Goal: Navigation & Orientation: Find specific page/section

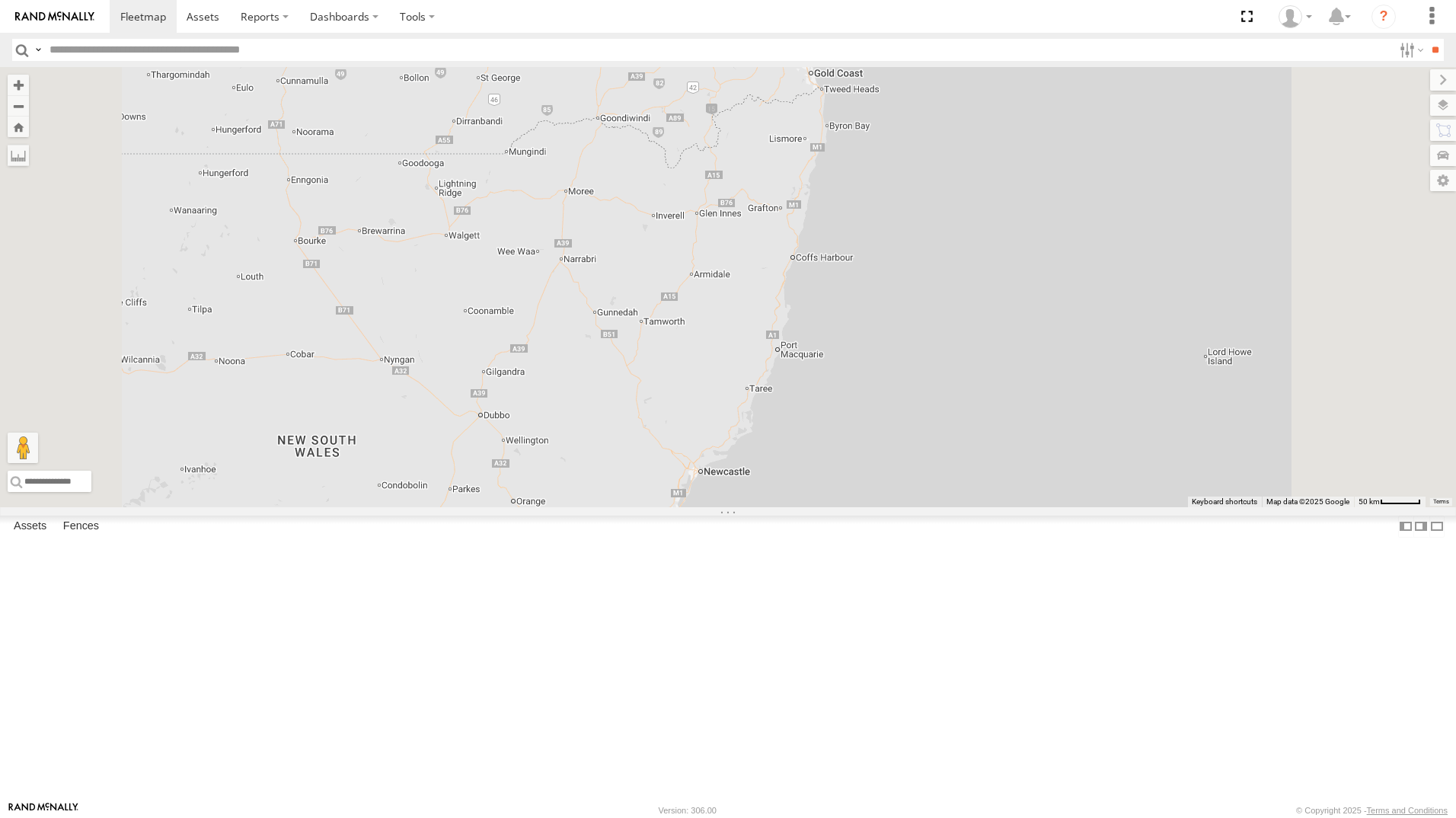
drag, startPoint x: 97, startPoint y: 151, endPoint x: 244, endPoint y: 197, distance: 154.0
click at [0, 0] on div "All Assets" at bounding box center [0, 0] width 0 height 0
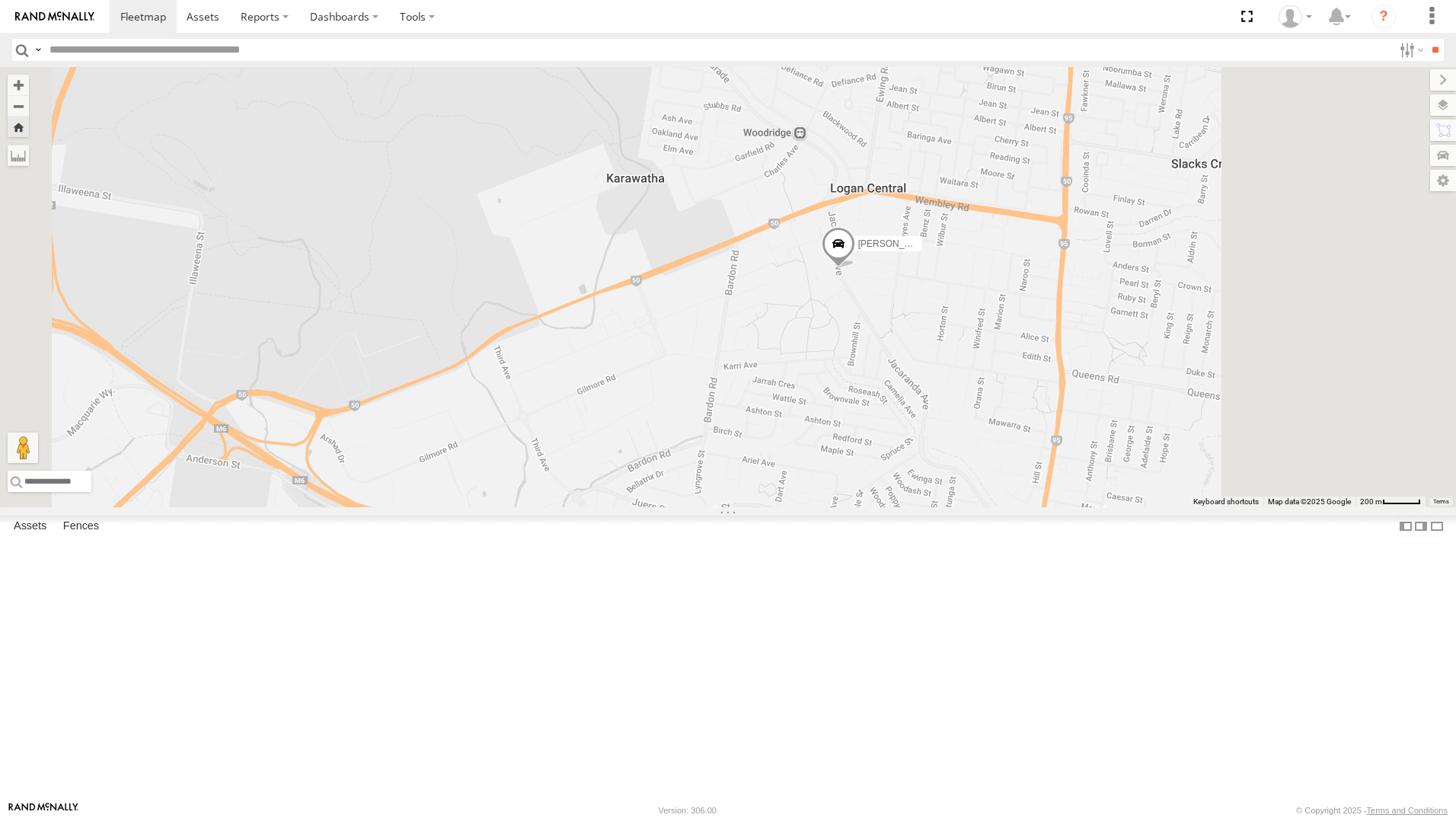
drag, startPoint x: 1161, startPoint y: 499, endPoint x: 1038, endPoint y: 472, distance: 125.9
click at [1035, 467] on div "[PERSON_NAME] - 347FB3" at bounding box center [728, 287] width 1456 height 441
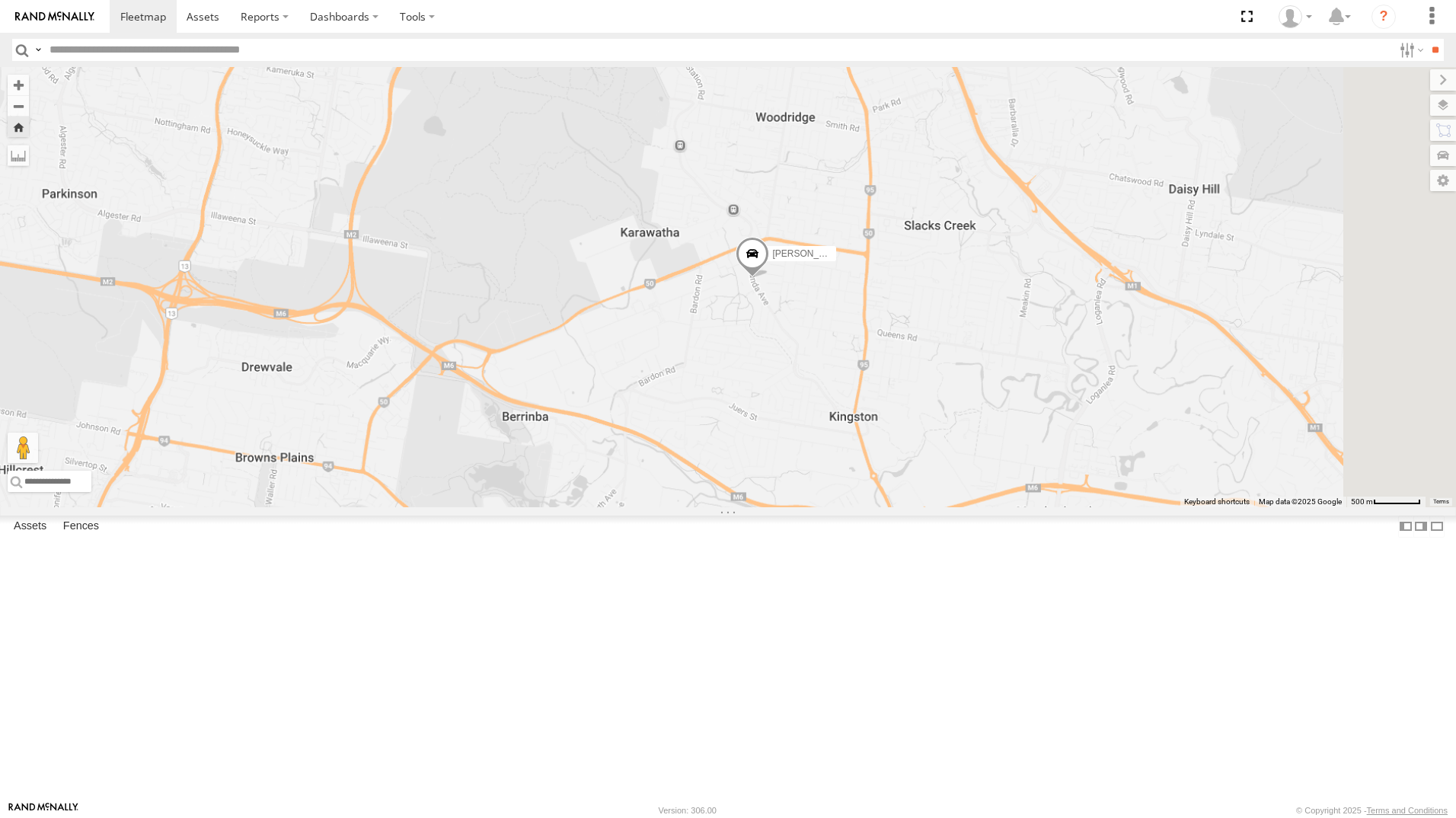
drag, startPoint x: 1080, startPoint y: 530, endPoint x: 991, endPoint y: 517, distance: 89.9
click at [991, 507] on div "[PERSON_NAME] - 347FB3" at bounding box center [728, 287] width 1456 height 441
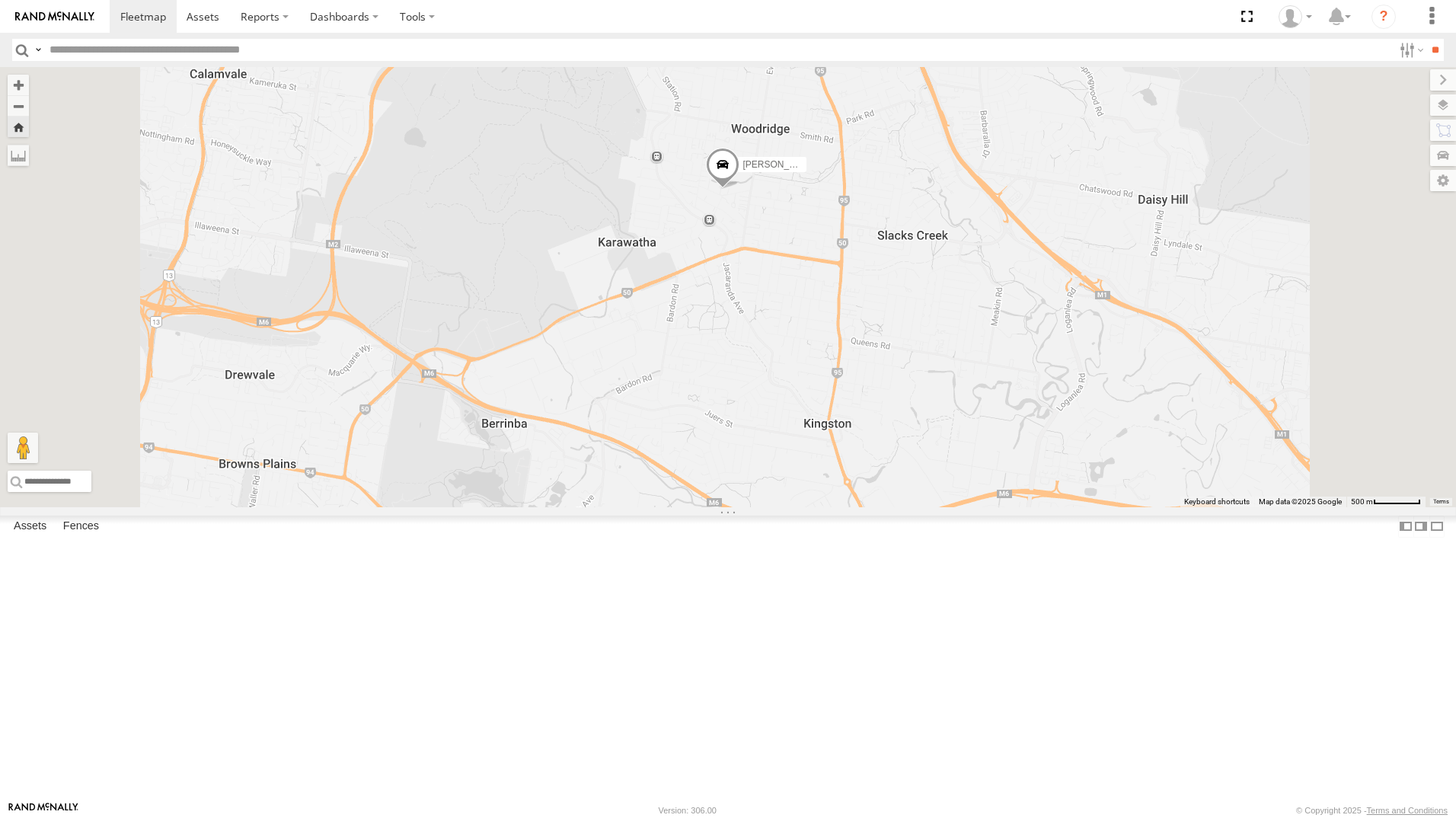
click at [0, 0] on div "[PERSON_NAME] - 063 EB2" at bounding box center [0, 0] width 0 height 0
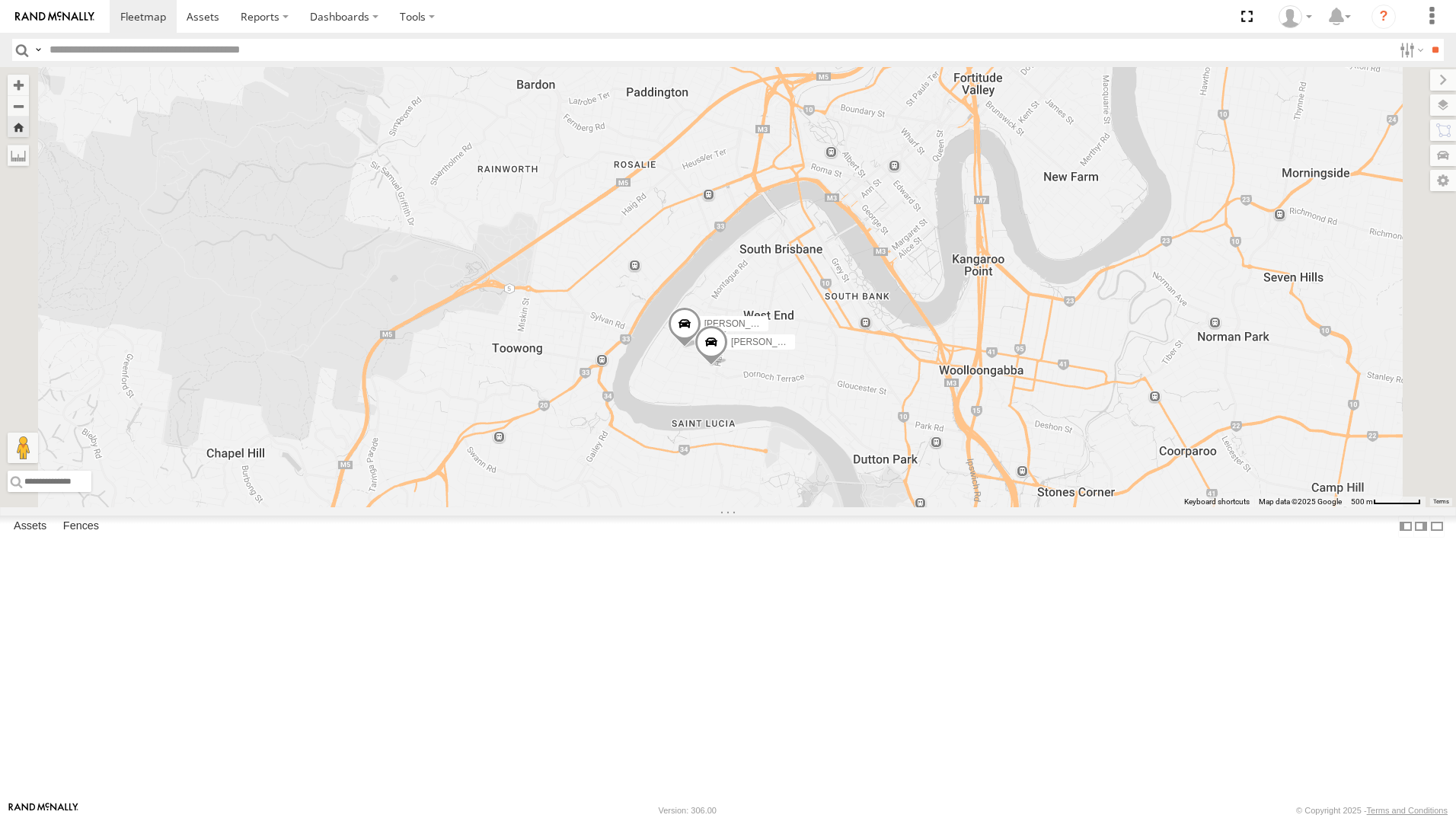
click at [0, 0] on div "All Assets" at bounding box center [0, 0] width 0 height 0
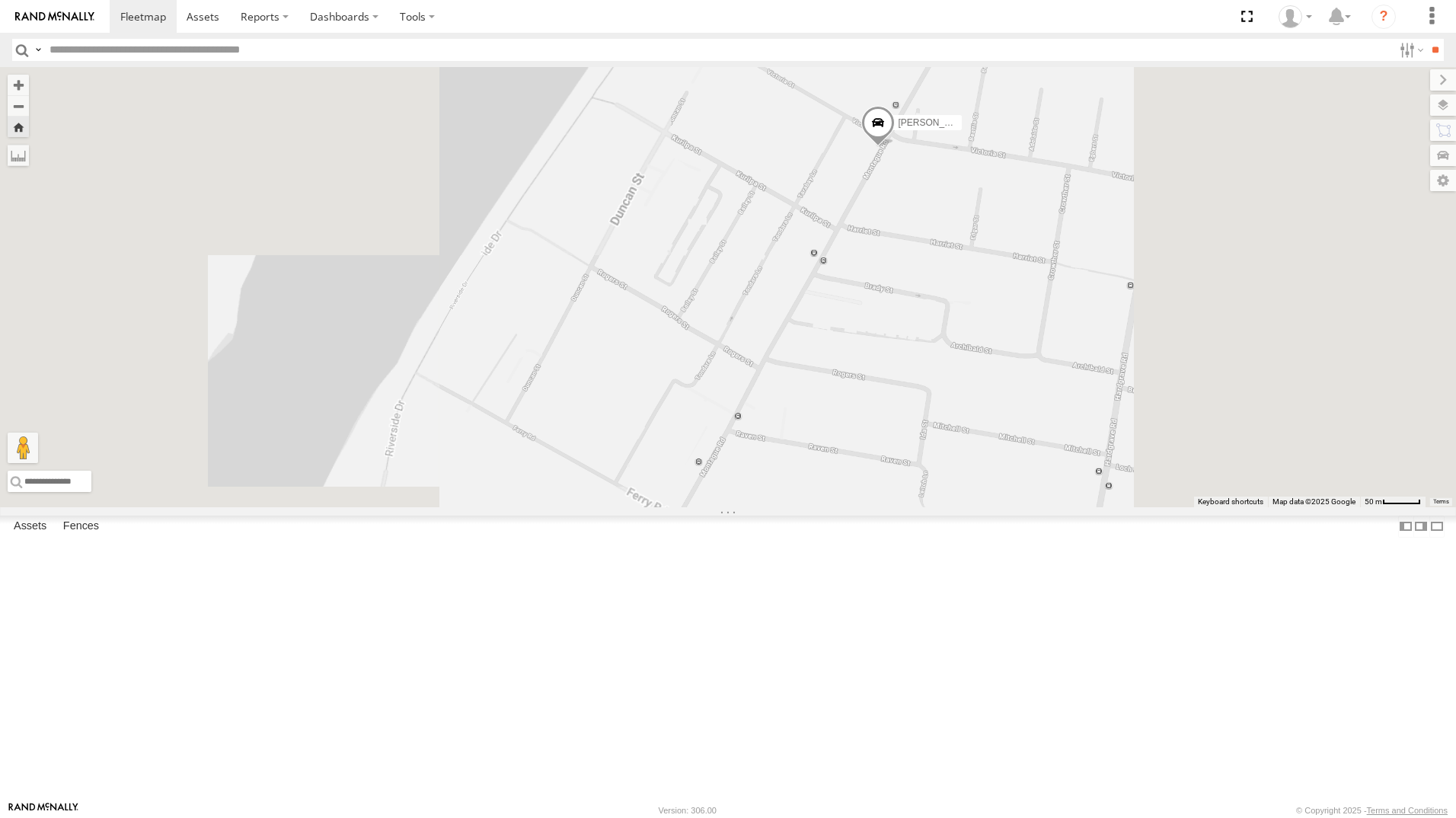
drag, startPoint x: 1106, startPoint y: 329, endPoint x: 1009, endPoint y: 441, distance: 148.2
click at [1009, 441] on div "[PERSON_NAME]" at bounding box center [728, 287] width 1456 height 441
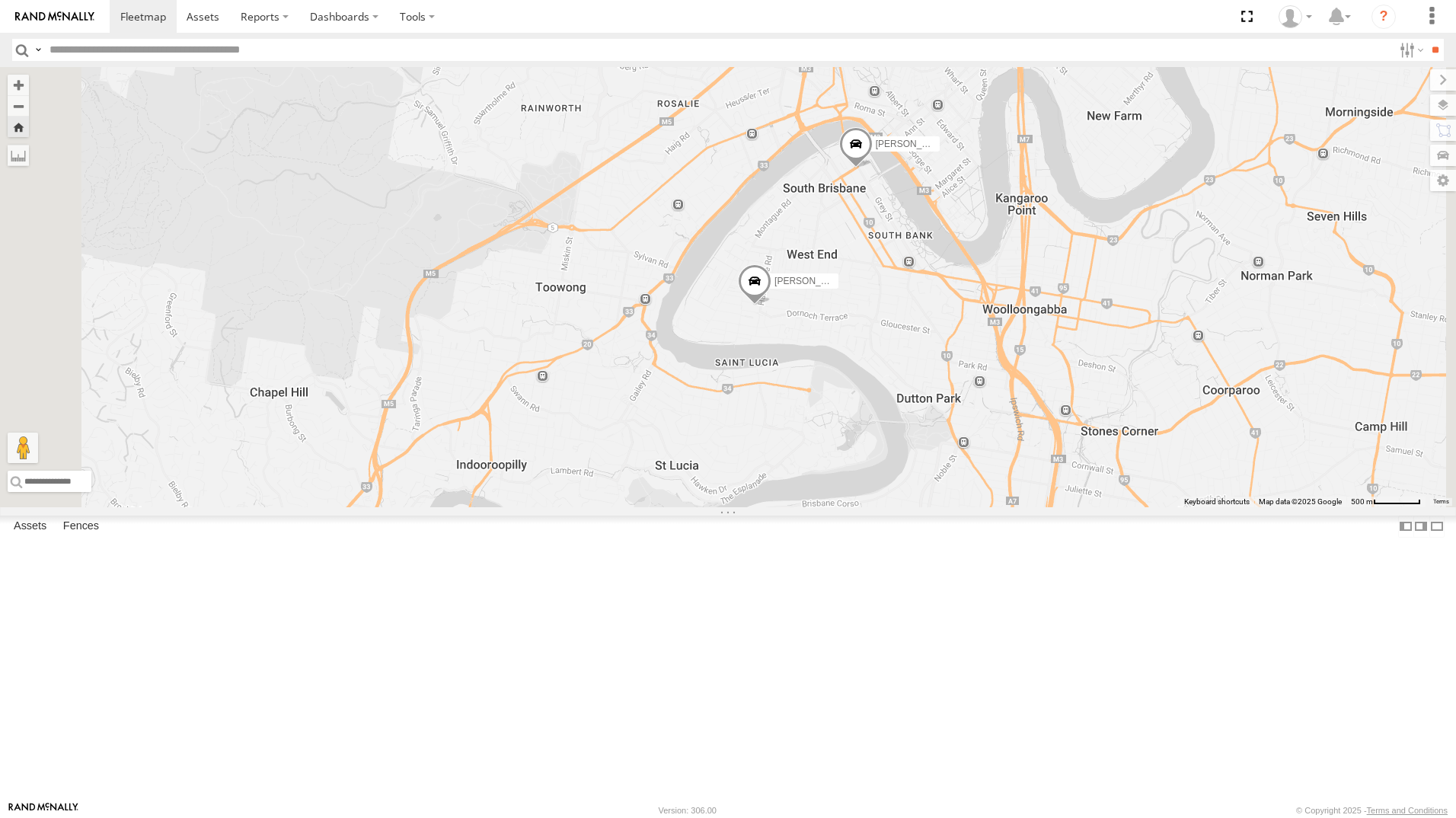
click at [0, 0] on div "[PERSON_NAME]" at bounding box center [0, 0] width 0 height 0
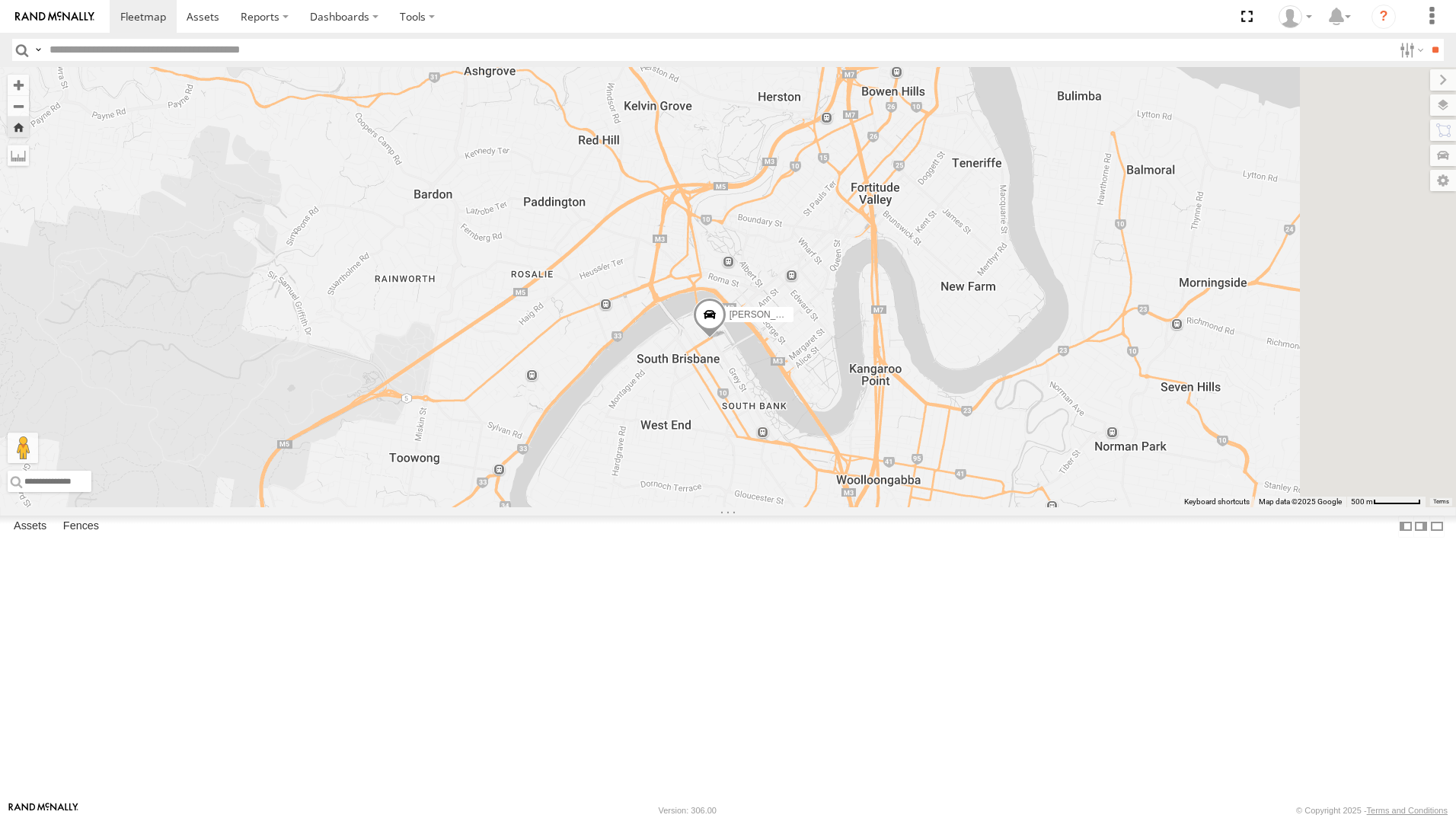
drag, startPoint x: 1101, startPoint y: 576, endPoint x: 977, endPoint y: 593, distance: 125.2
click at [977, 507] on div "[PERSON_NAME]" at bounding box center [728, 287] width 1456 height 441
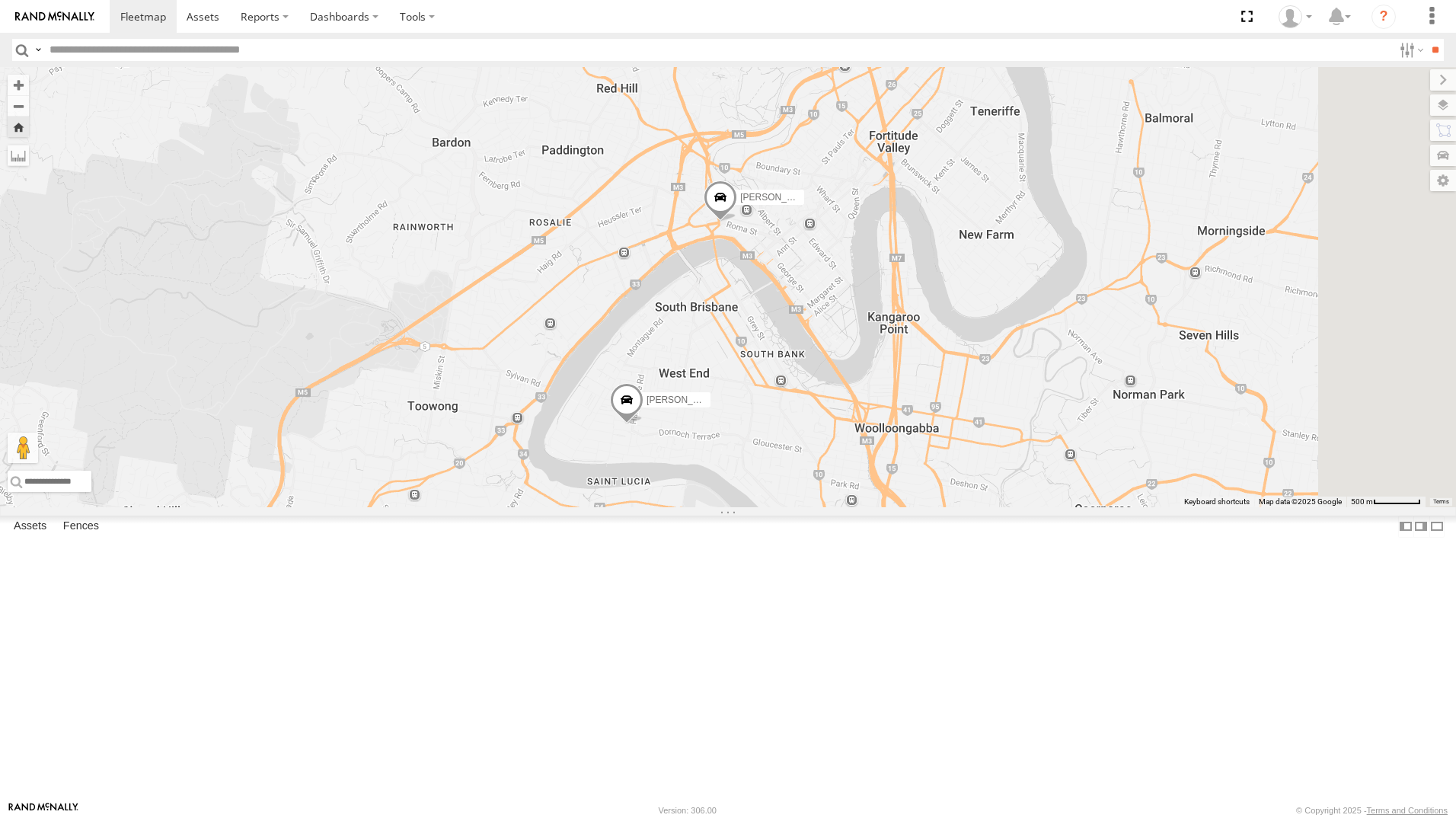
click at [1389, 471] on div "[PERSON_NAME] - 063 EB2 [PERSON_NAME] 2" at bounding box center [728, 287] width 1456 height 441
click at [0, 0] on div "[PERSON_NAME]" at bounding box center [0, 0] width 0 height 0
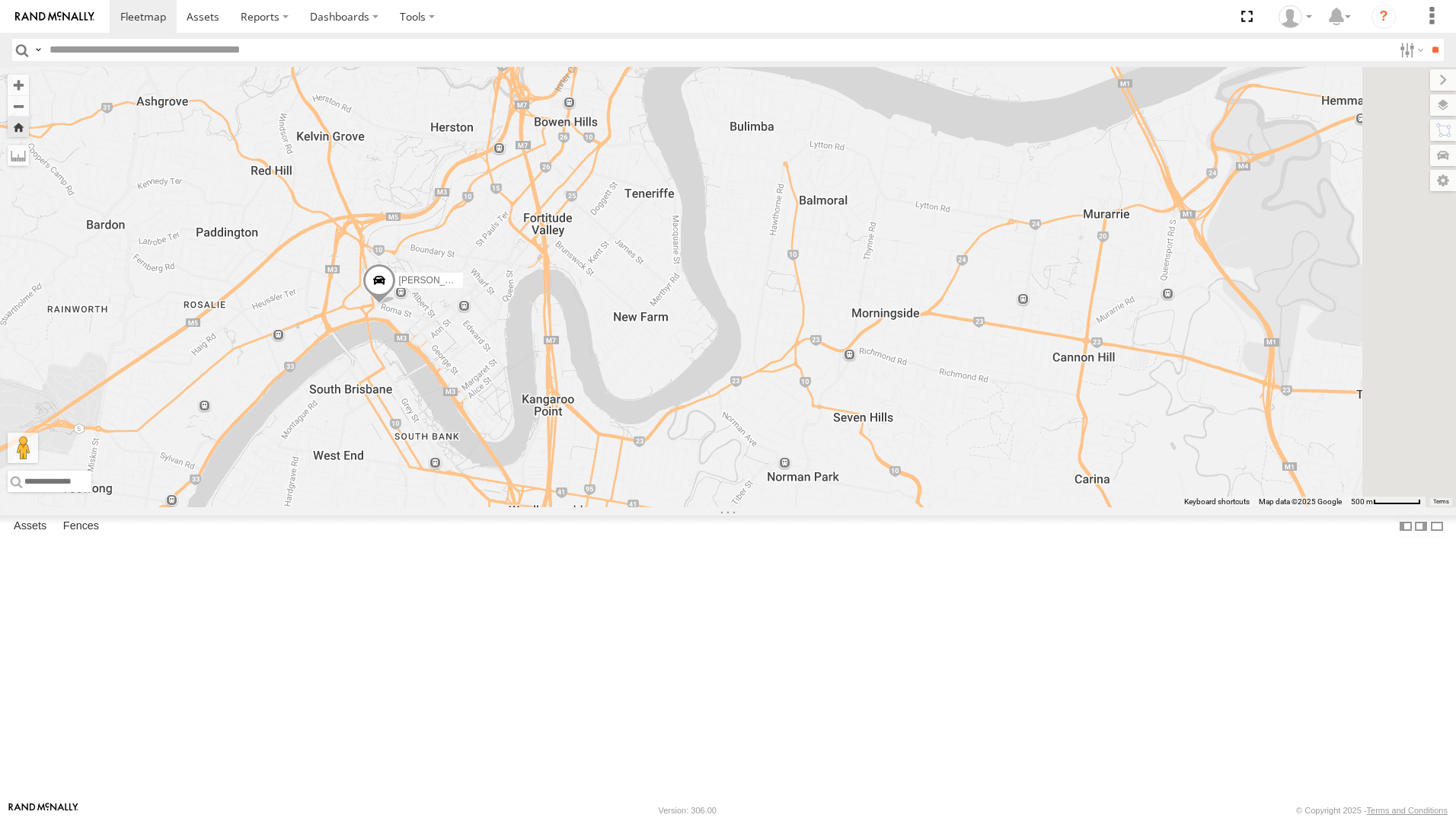
drag, startPoint x: 1245, startPoint y: 529, endPoint x: 686, endPoint y: 489, distance: 560.4
click at [686, 489] on div "[PERSON_NAME]" at bounding box center [728, 287] width 1456 height 441
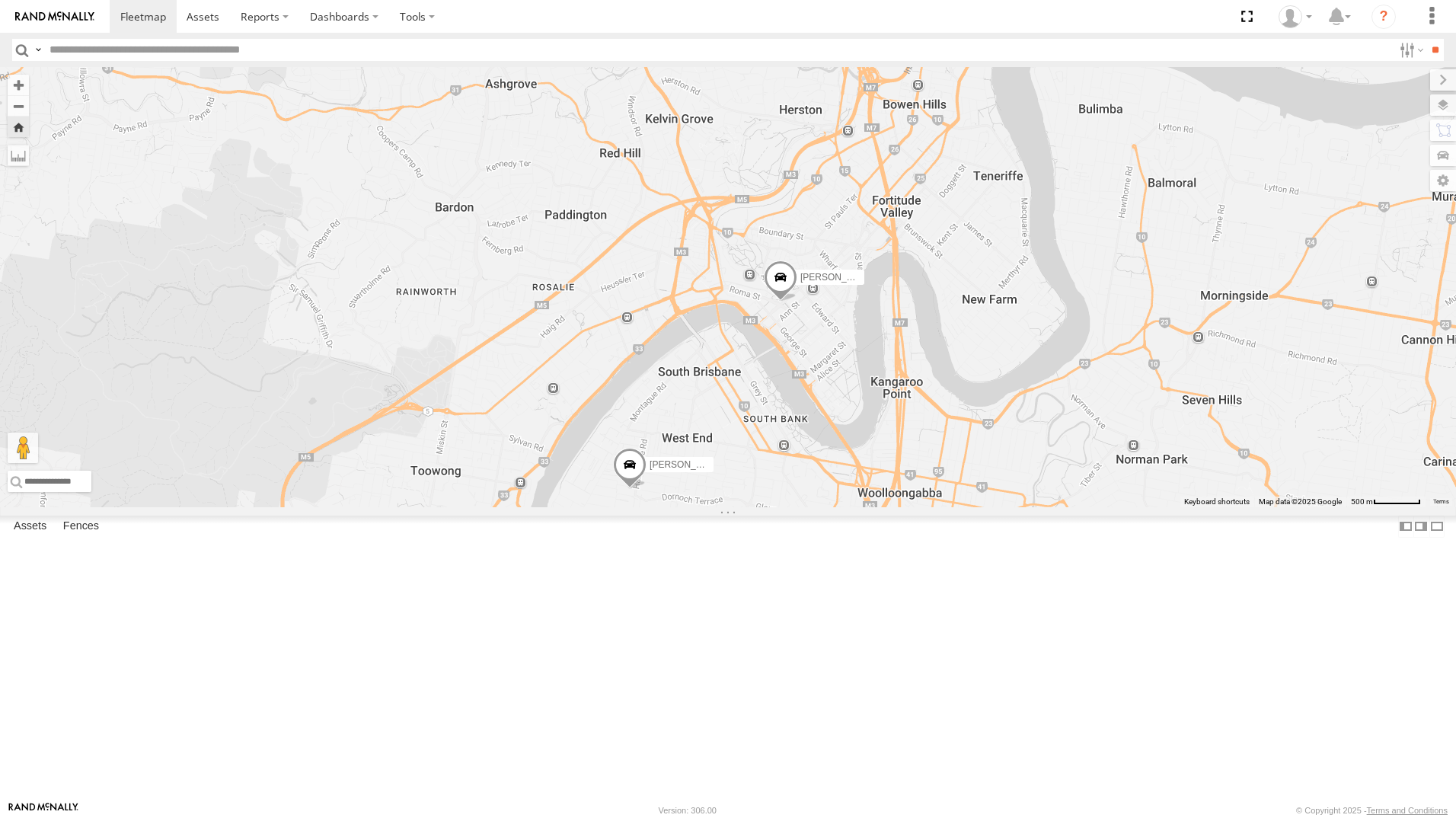
drag, startPoint x: 127, startPoint y: 273, endPoint x: 384, endPoint y: 333, distance: 263.9
click at [0, 0] on div "[PERSON_NAME] All Assets" at bounding box center [0, 0] width 0 height 0
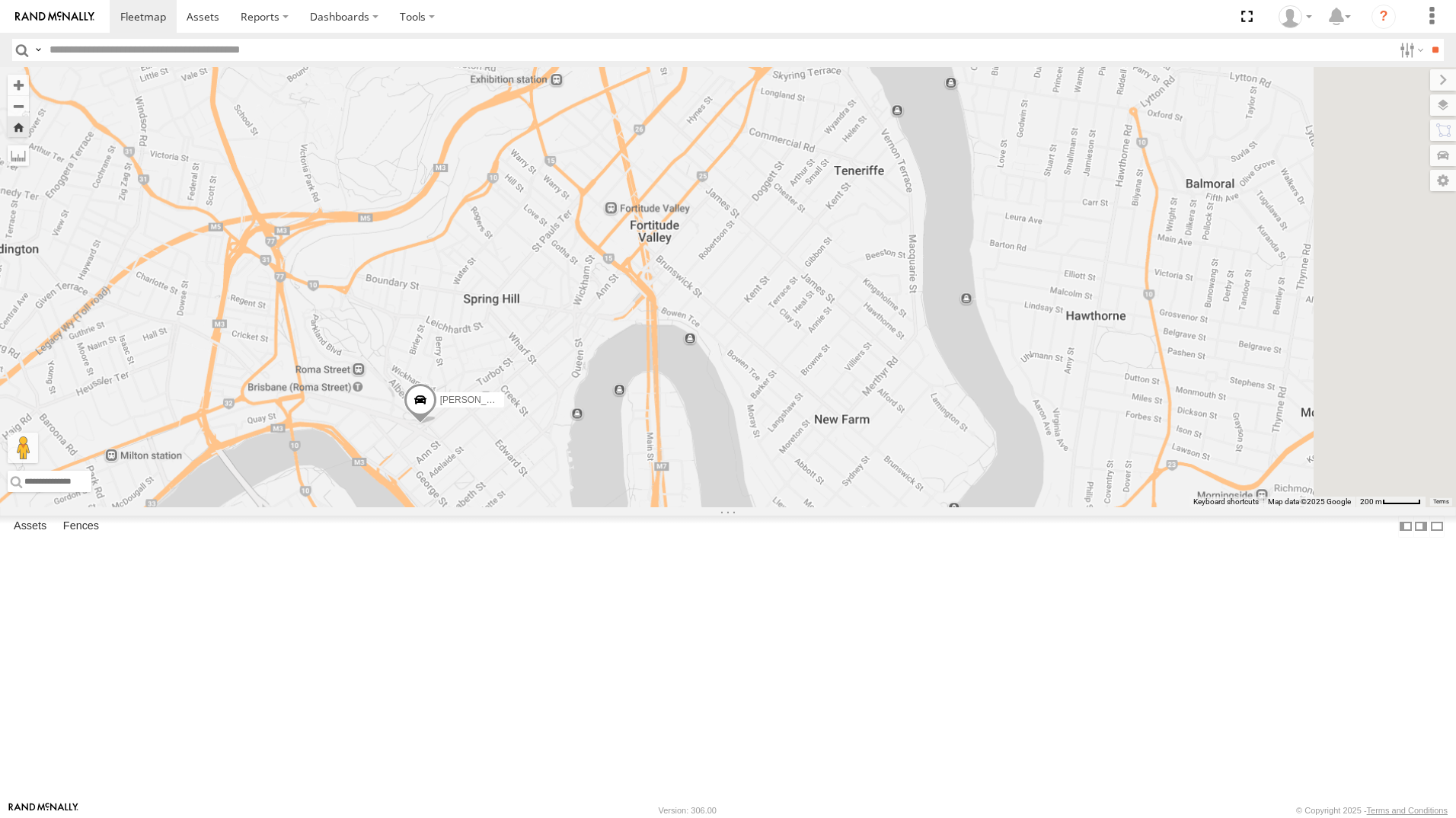
drag, startPoint x: 1277, startPoint y: 386, endPoint x: 751, endPoint y: 545, distance: 549.5
click at [751, 507] on div "[PERSON_NAME]" at bounding box center [728, 287] width 1456 height 441
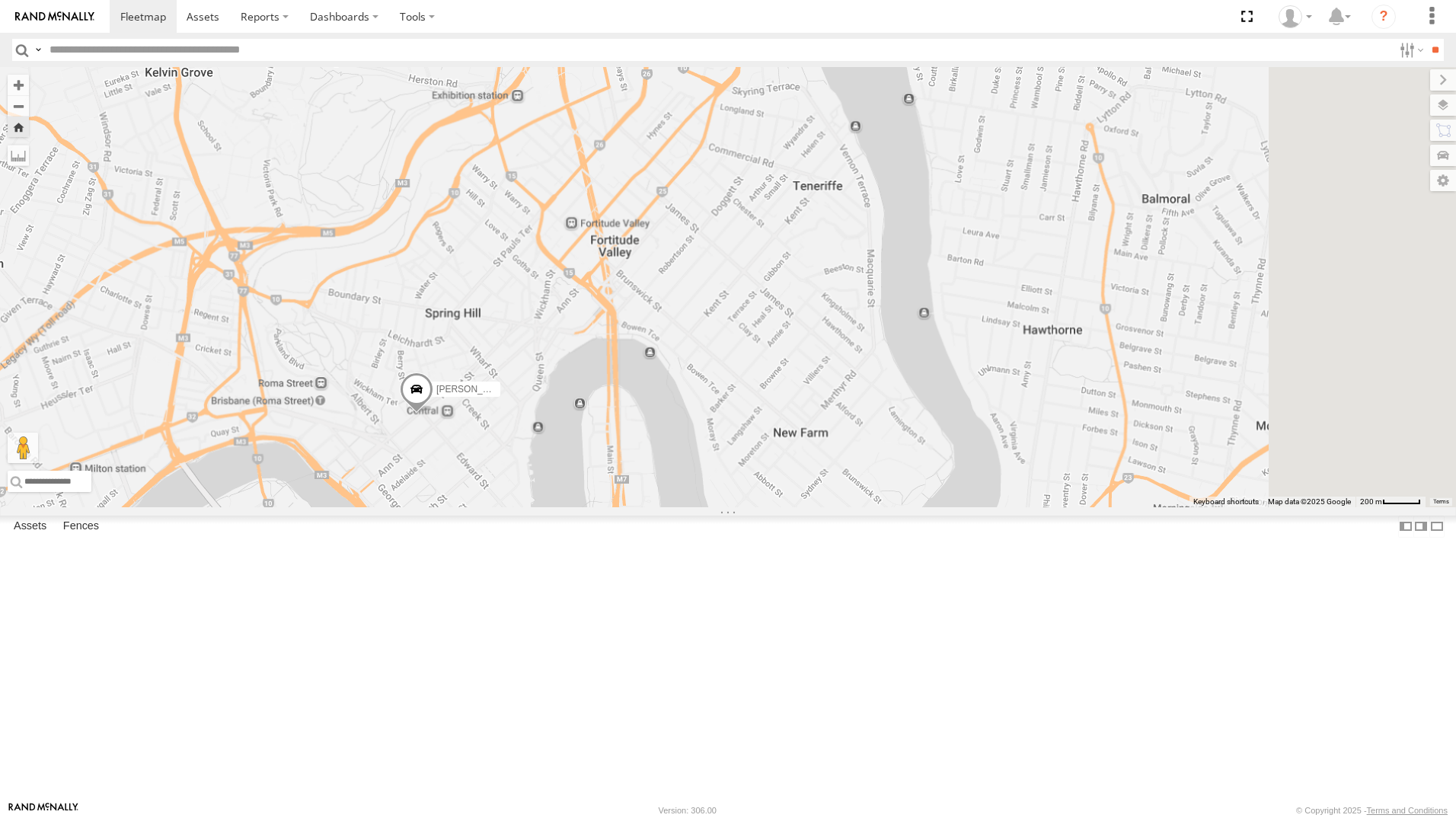
click at [0, 0] on div "All Assets" at bounding box center [0, 0] width 0 height 0
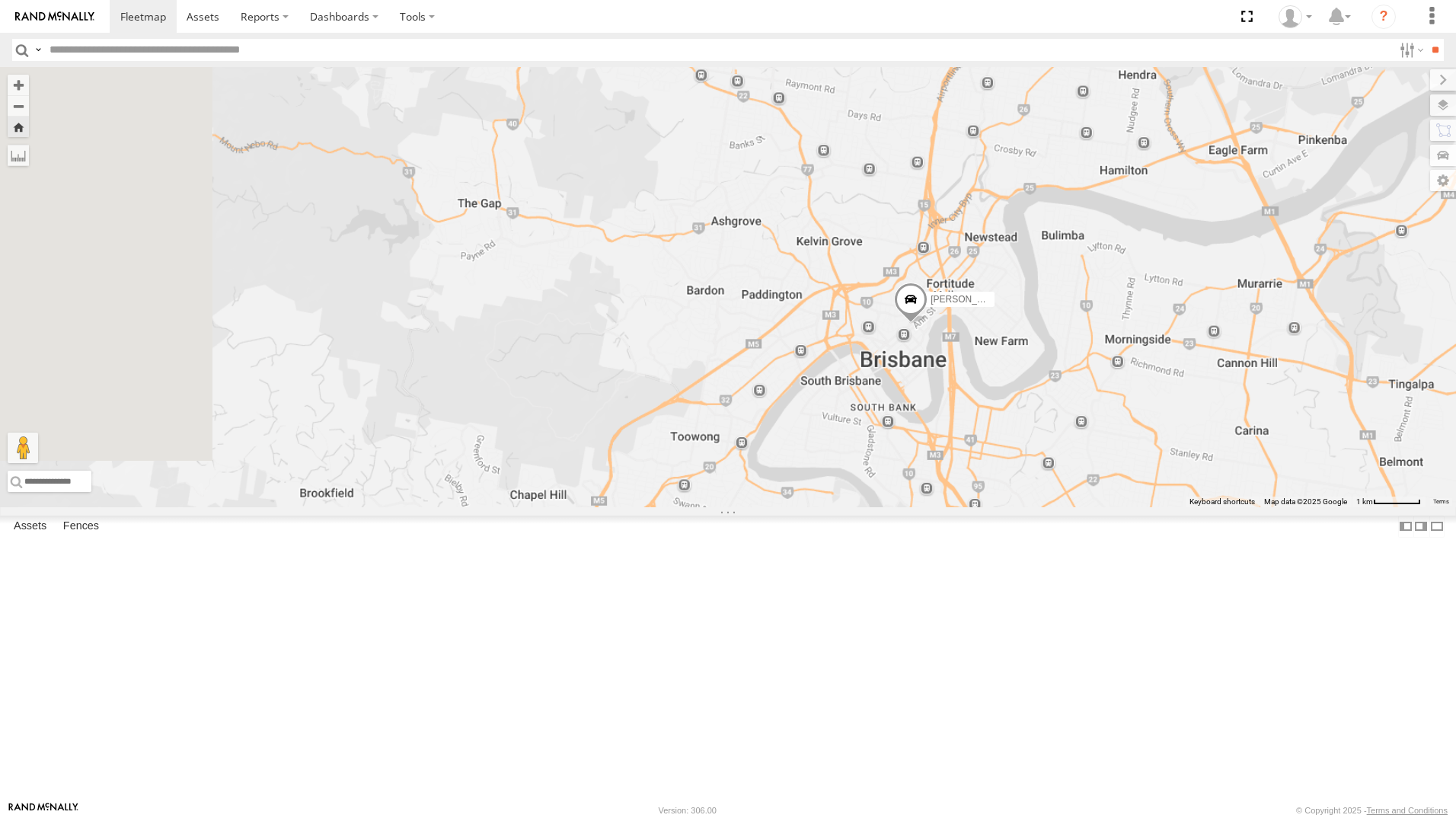
drag, startPoint x: 1025, startPoint y: 618, endPoint x: 808, endPoint y: 538, distance: 231.3
click at [808, 507] on div "[PERSON_NAME]" at bounding box center [728, 287] width 1456 height 441
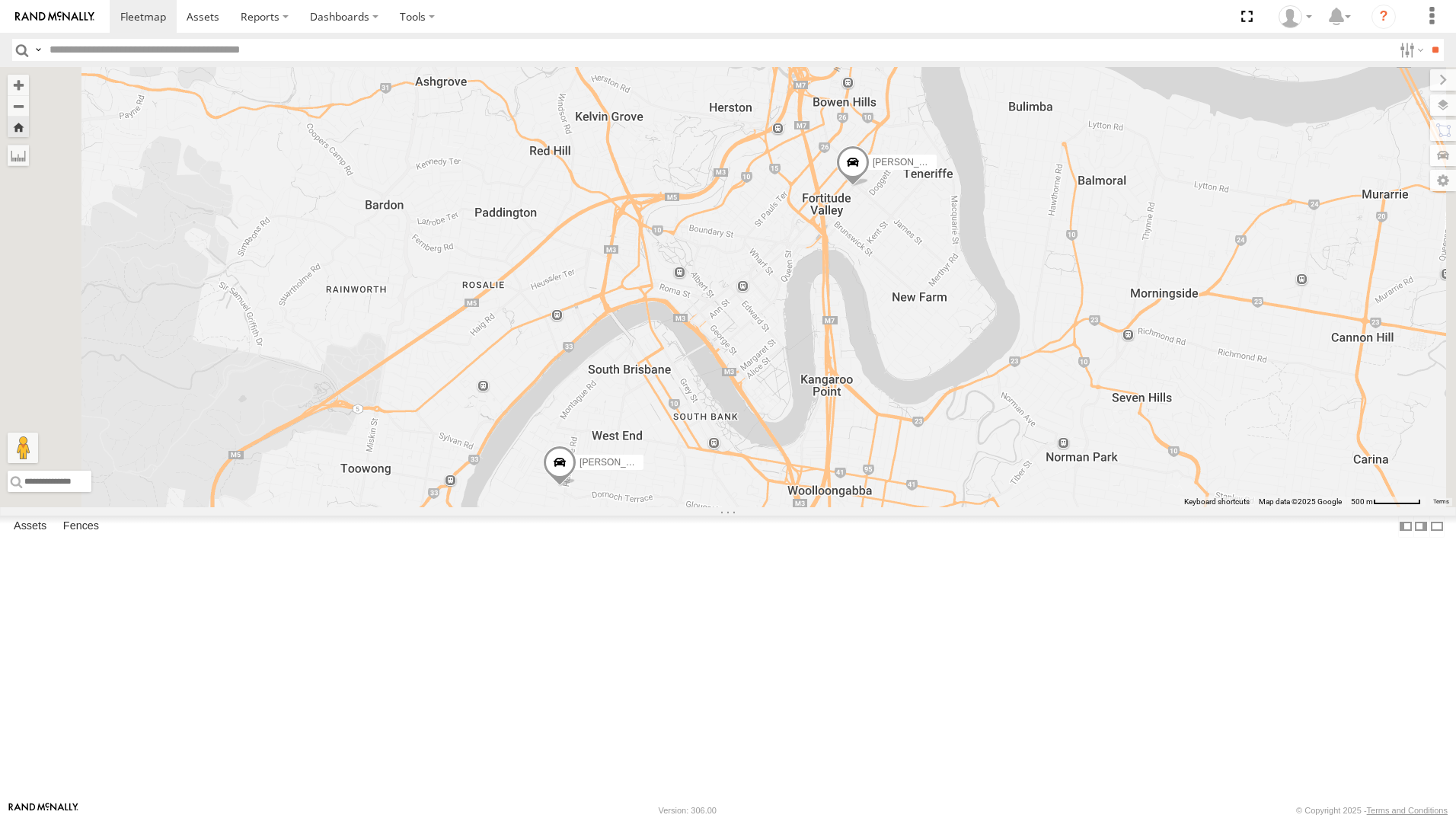
click at [0, 0] on div "[PERSON_NAME]" at bounding box center [0, 0] width 0 height 0
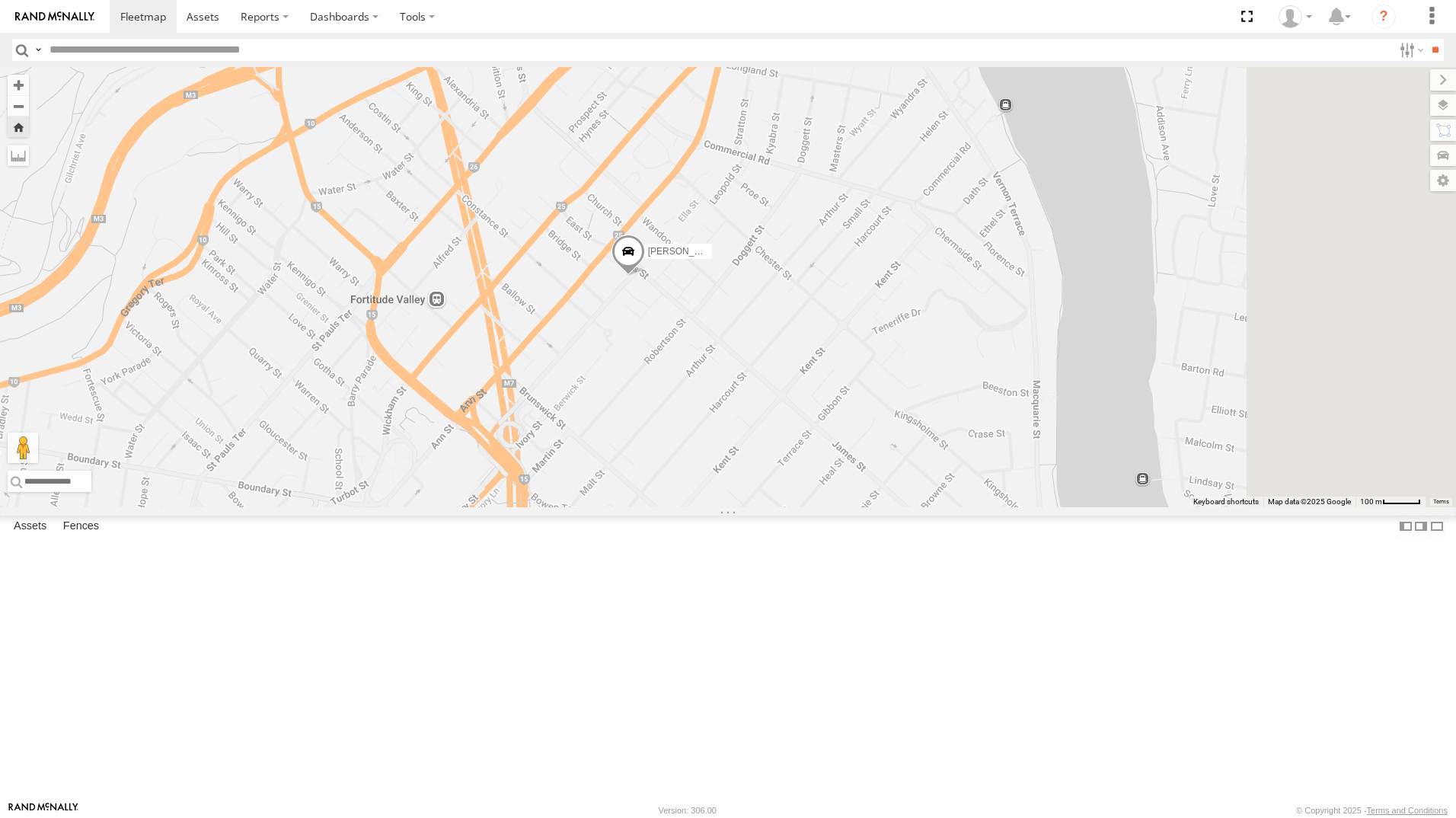
drag, startPoint x: 1007, startPoint y: 521, endPoint x: 864, endPoint y: 507, distance: 143.7
click at [864, 507] on div "[PERSON_NAME]" at bounding box center [728, 287] width 1456 height 441
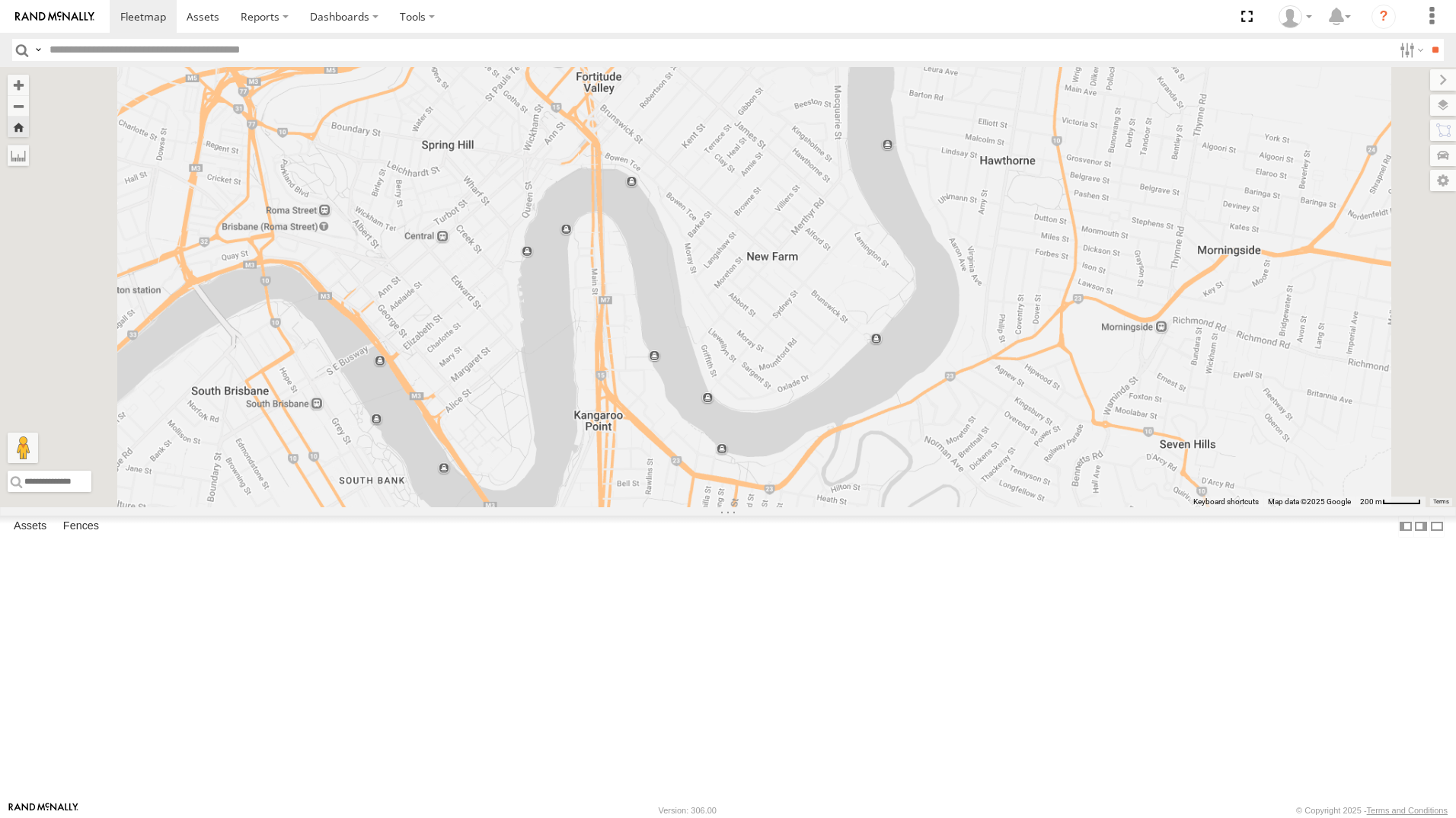
drag, startPoint x: 998, startPoint y: 545, endPoint x: 990, endPoint y: 357, distance: 188.2
click at [990, 357] on div "[PERSON_NAME] [PERSON_NAME] - 571IW2 [PERSON_NAME] - 063 EB2" at bounding box center [728, 287] width 1456 height 441
